Goal: Information Seeking & Learning: Find contact information

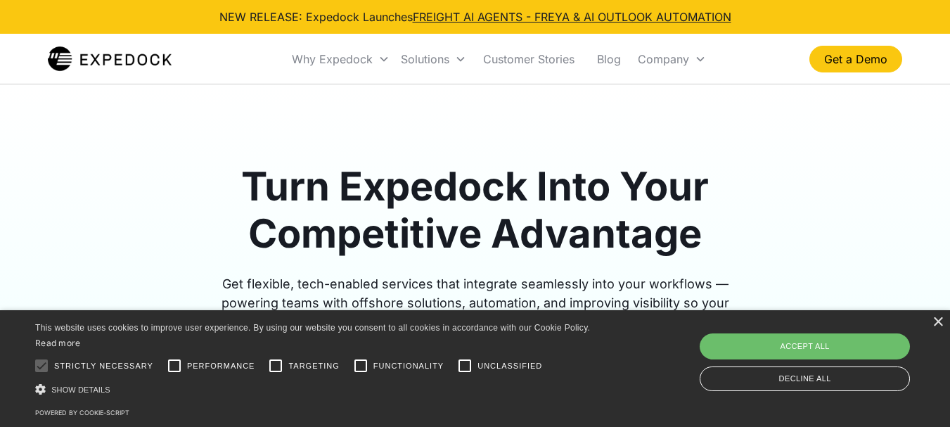
click at [931, 317] on div "× This website uses cookies to improve user experience. By using our website yo…" at bounding box center [475, 368] width 950 height 117
click at [938, 318] on div "×" at bounding box center [938, 322] width 11 height 11
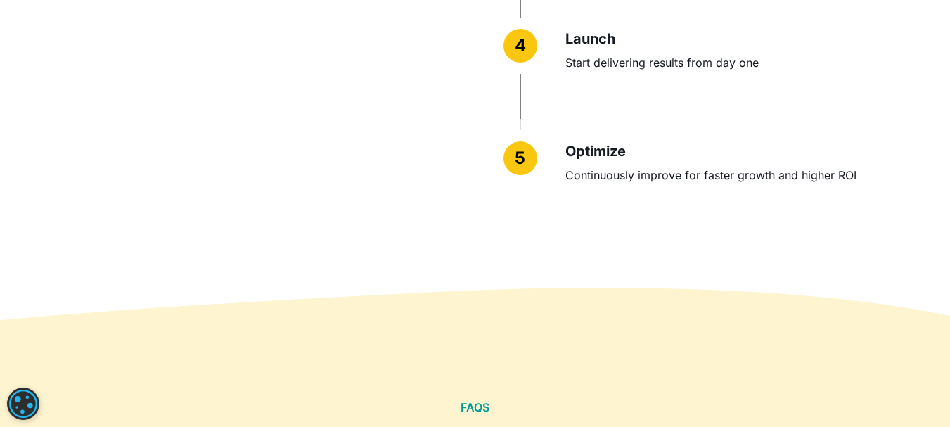
scroll to position [5245, 0]
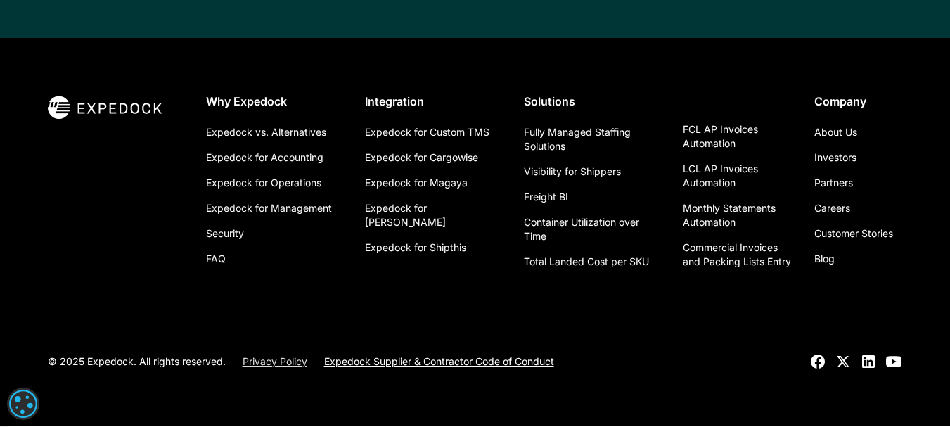
click at [291, 362] on link "Privacy Policy" at bounding box center [275, 362] width 65 height 14
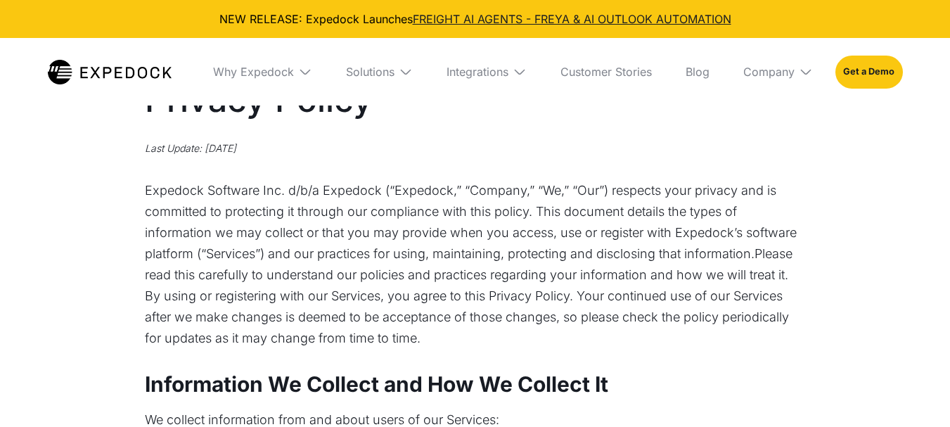
select select
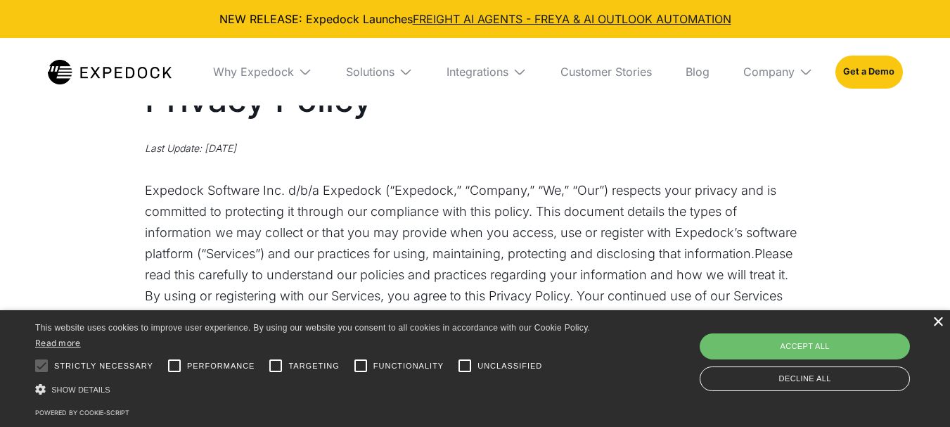
click at [933, 319] on div "×" at bounding box center [938, 322] width 11 height 11
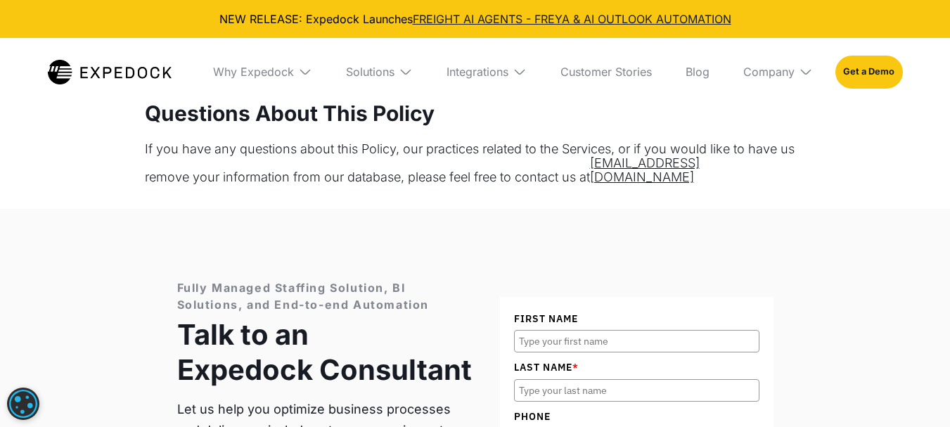
scroll to position [4529, 0]
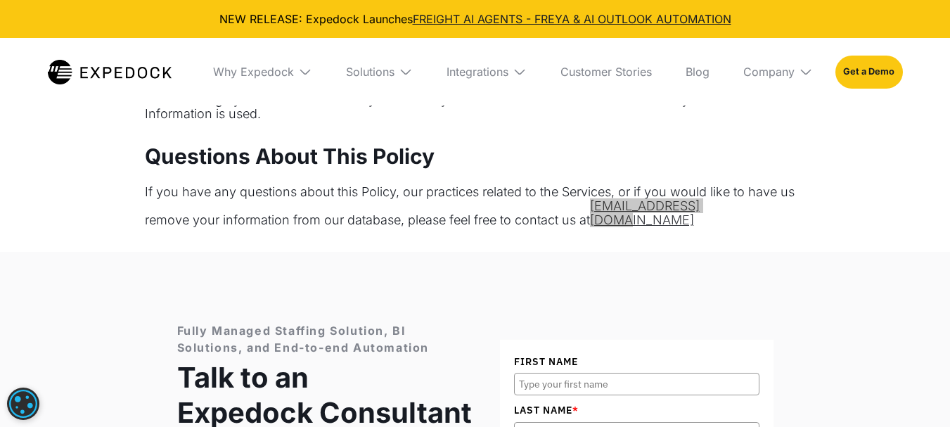
drag, startPoint x: 748, startPoint y: 138, endPoint x: 597, endPoint y: 136, distance: 150.6
click at [597, 185] on div "If you have any questions about this Policy, our practices related to the Servi…" at bounding box center [475, 206] width 661 height 42
copy link "privacy@expedock.com"
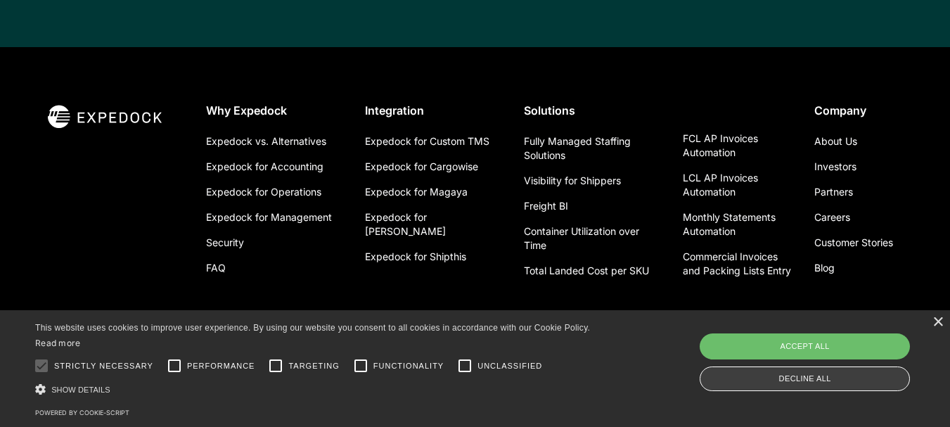
scroll to position [5245, 0]
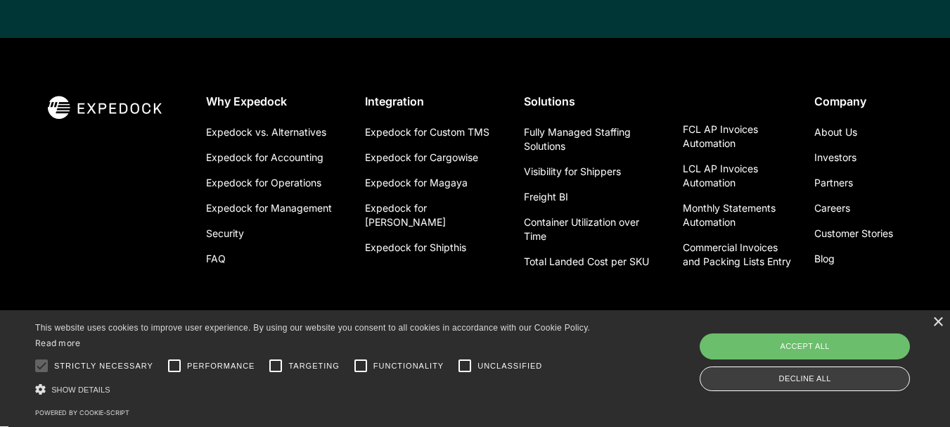
click at [826, 378] on div "Decline all" at bounding box center [805, 378] width 210 height 25
